Goal: Information Seeking & Learning: Learn about a topic

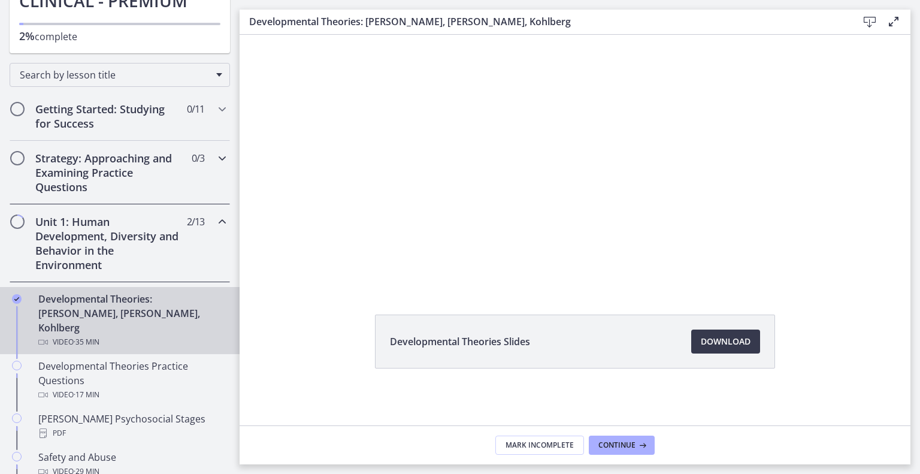
scroll to position [139, 0]
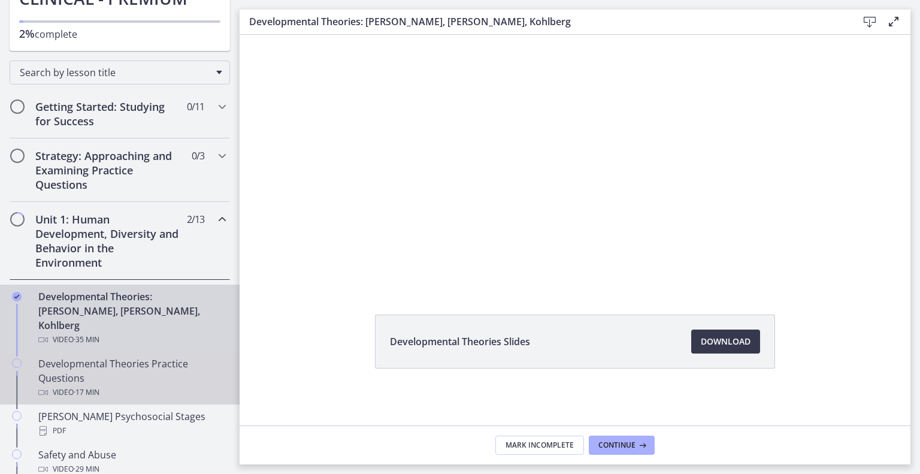
click at [122, 356] on div "Developmental Theories Practice Questions Video · 17 min" at bounding box center [131, 377] width 187 height 43
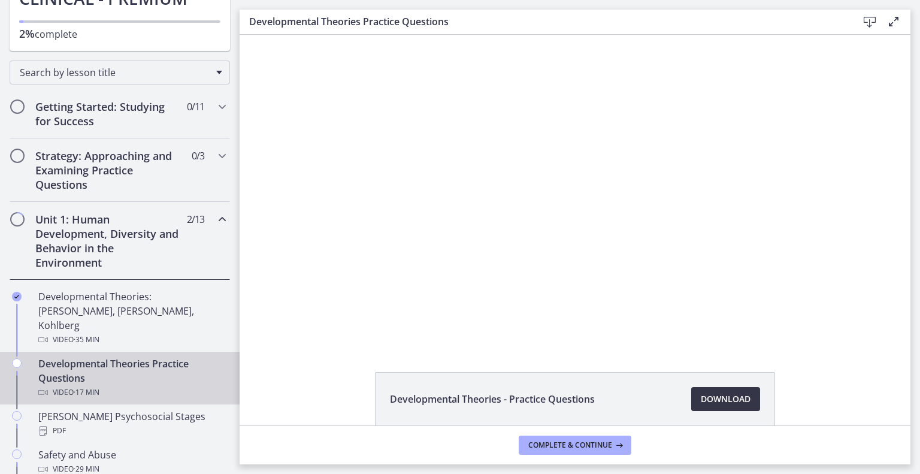
click at [726, 401] on span "Download Opens in a new window" at bounding box center [726, 399] width 50 height 14
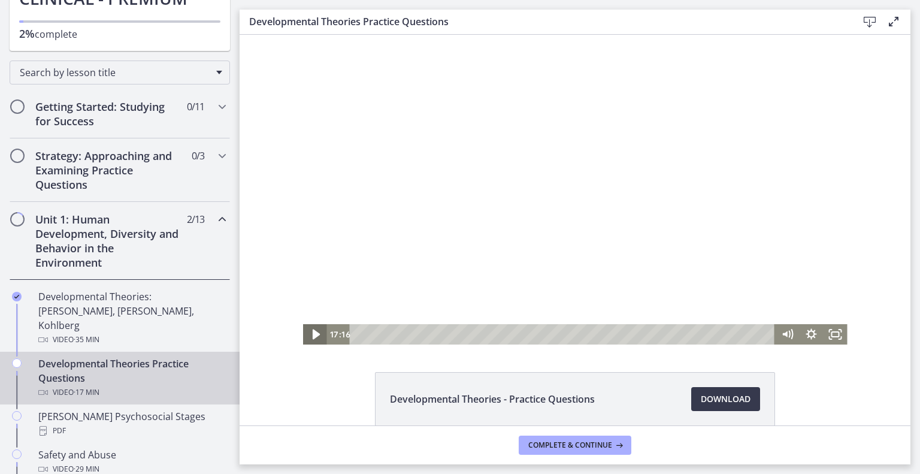
click at [311, 335] on icon "Play Video" at bounding box center [315, 334] width 29 height 25
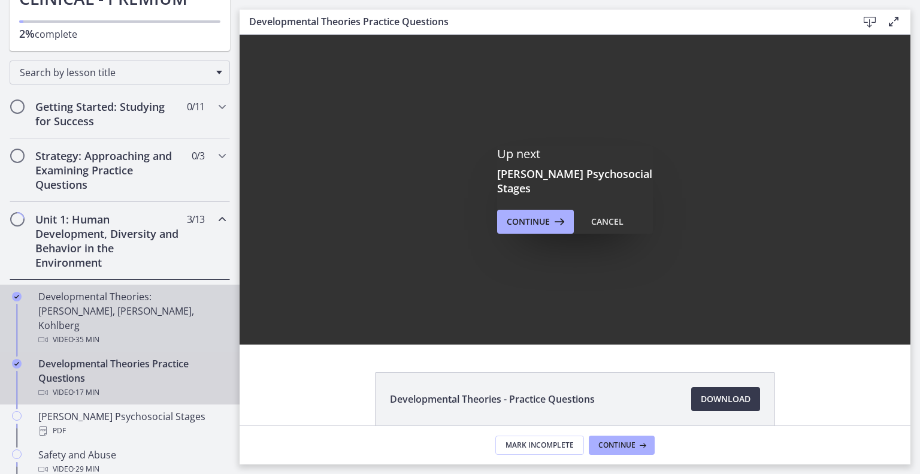
click at [105, 294] on div "Developmental Theories: [PERSON_NAME], [PERSON_NAME], Kohlberg Video · 35 min" at bounding box center [131, 318] width 187 height 58
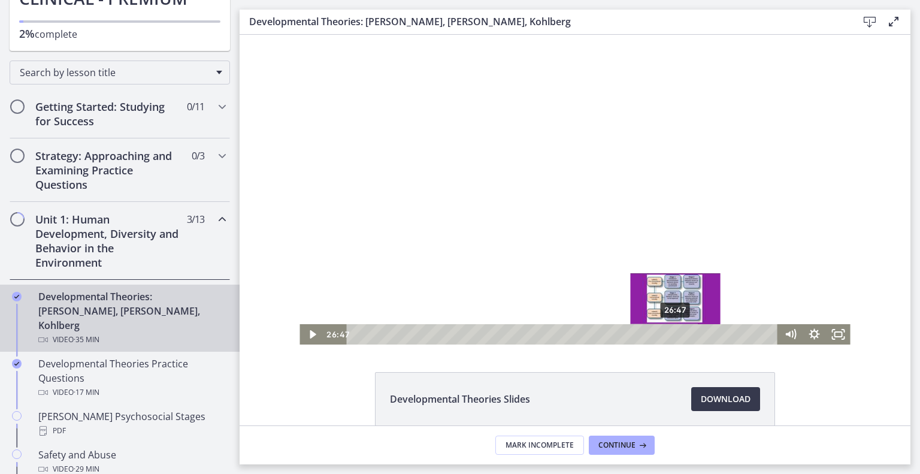
click at [676, 336] on div "26:47" at bounding box center [564, 334] width 417 height 20
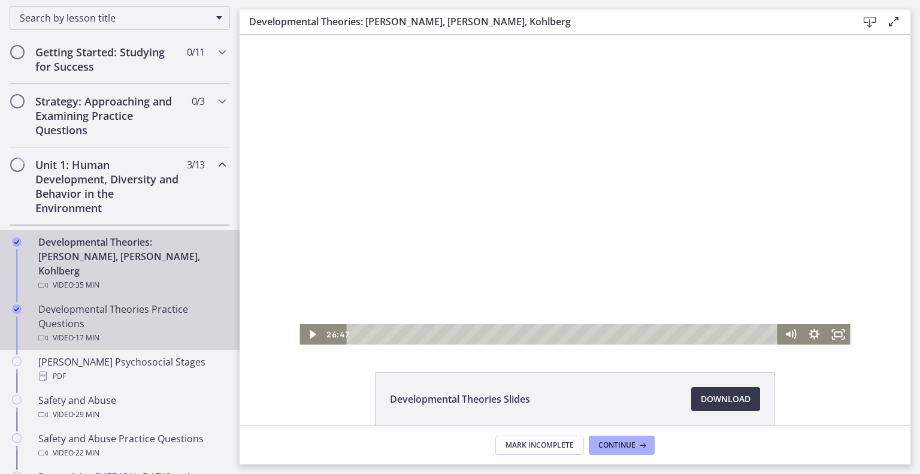
scroll to position [196, 0]
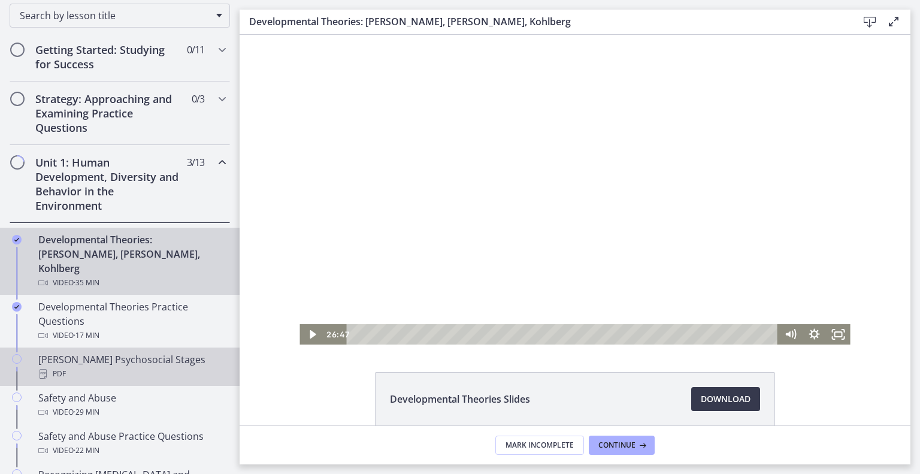
click at [97, 367] on div "PDF" at bounding box center [131, 374] width 187 height 14
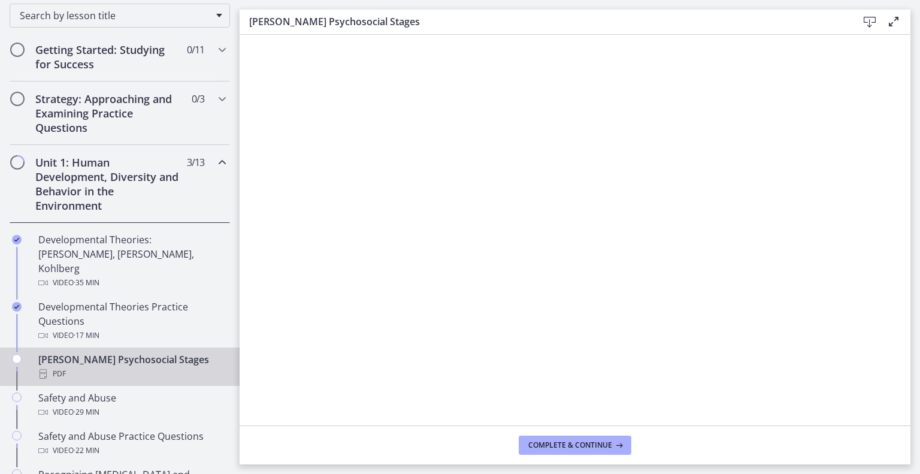
click at [15, 354] on icon "Chapters" at bounding box center [17, 359] width 10 height 10
click at [576, 448] on span "Complete & continue" at bounding box center [570, 445] width 84 height 10
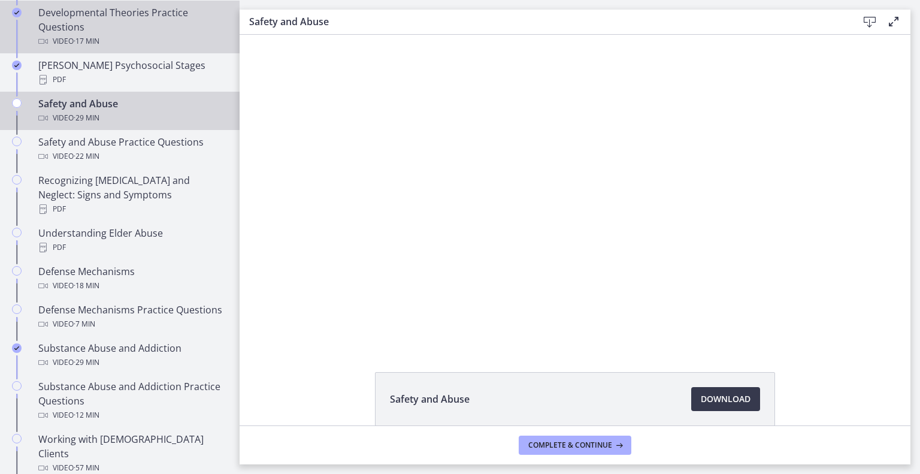
scroll to position [504, 0]
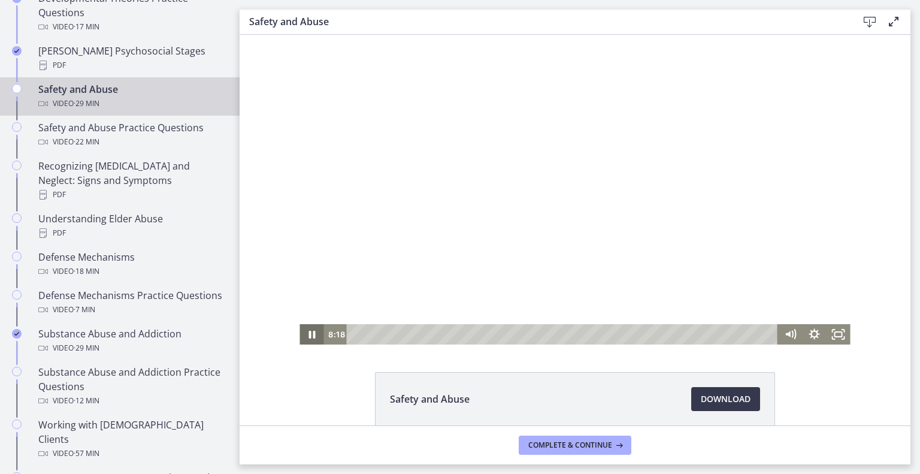
click at [311, 334] on icon "Pause" at bounding box center [312, 334] width 24 height 20
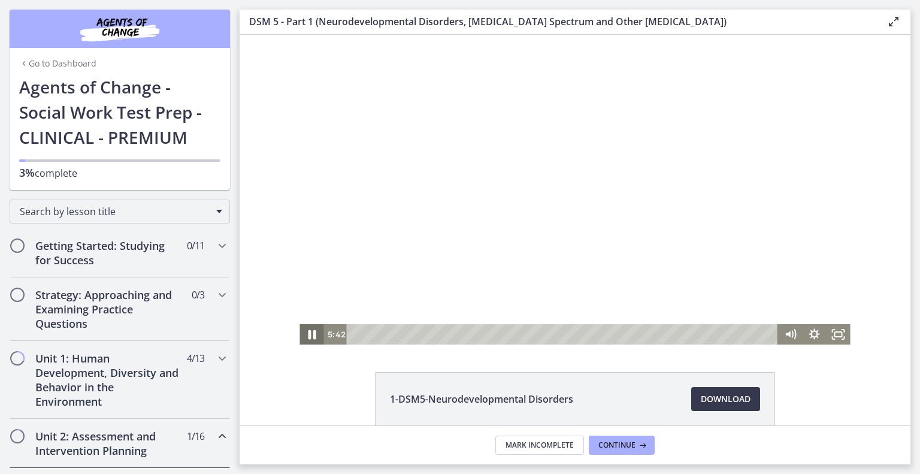
click at [310, 337] on icon "Pause" at bounding box center [312, 335] width 8 height 10
